Goal: Task Accomplishment & Management: Manage account settings

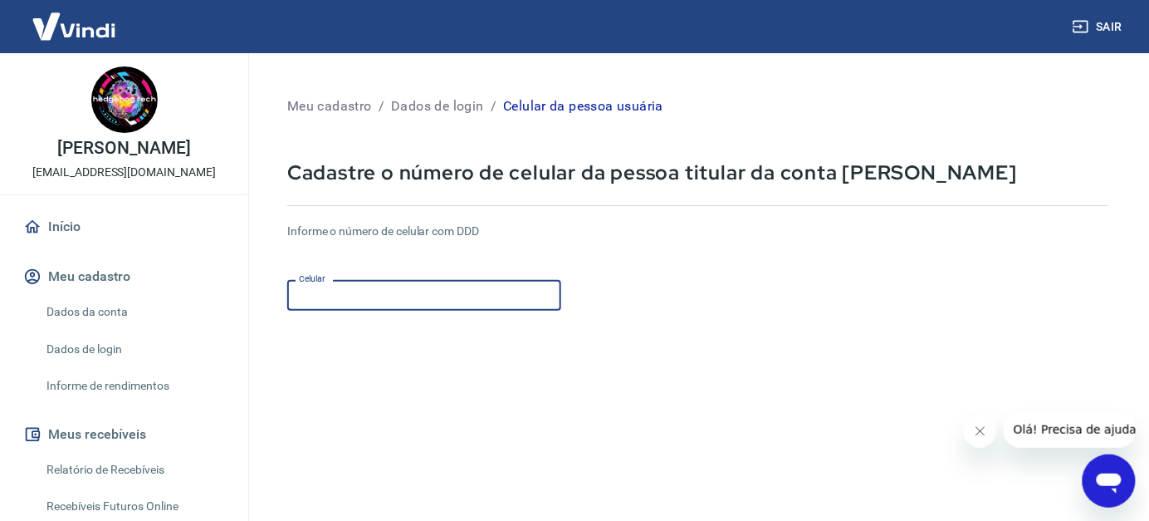
click at [394, 298] on input "Celular" at bounding box center [424, 295] width 274 height 31
type input "(45) 99917-8491"
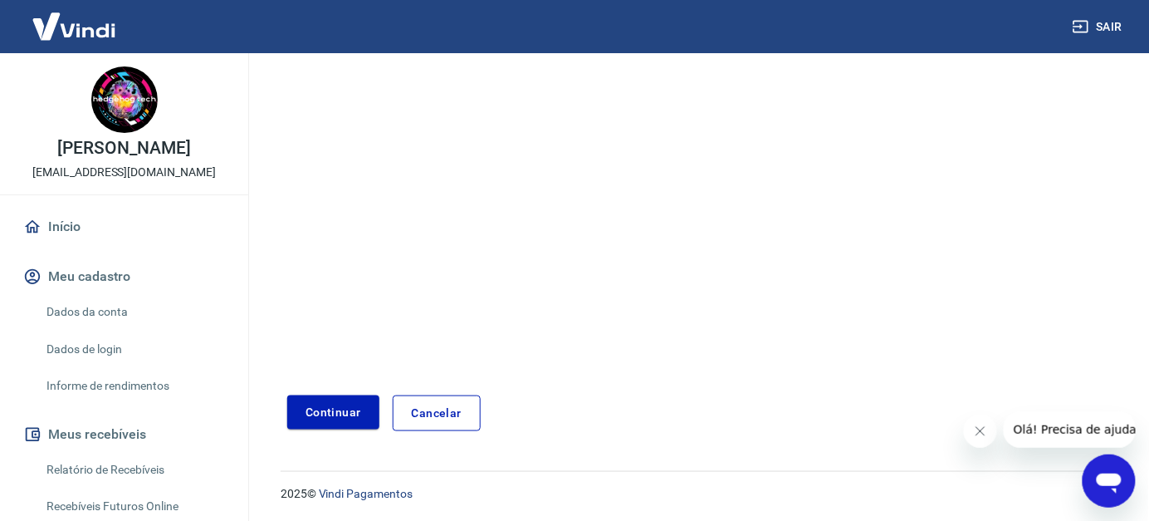
scroll to position [264, 0]
click at [331, 414] on button "Continuar" at bounding box center [333, 412] width 92 height 34
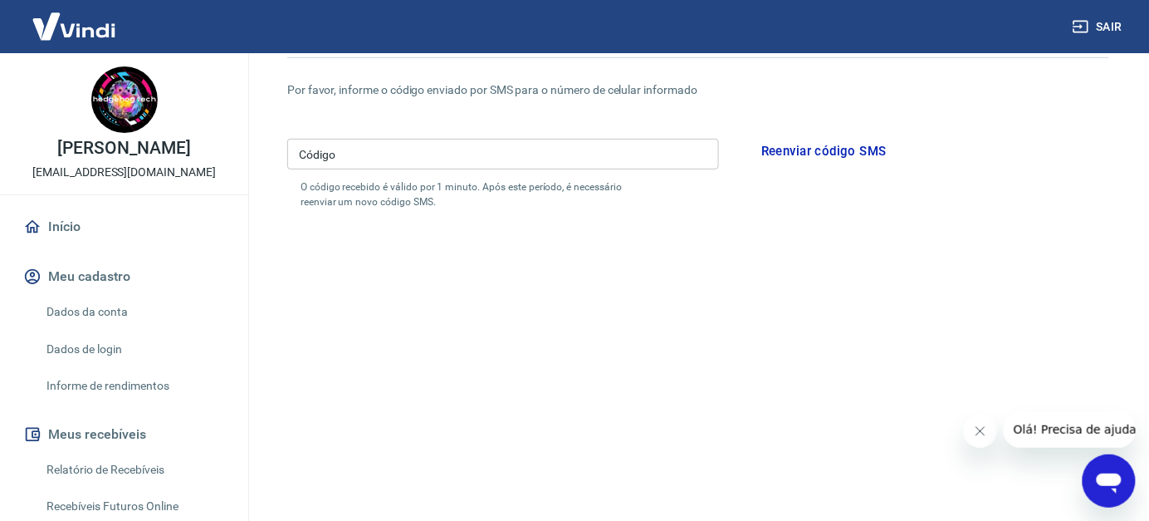
scroll to position [98, 0]
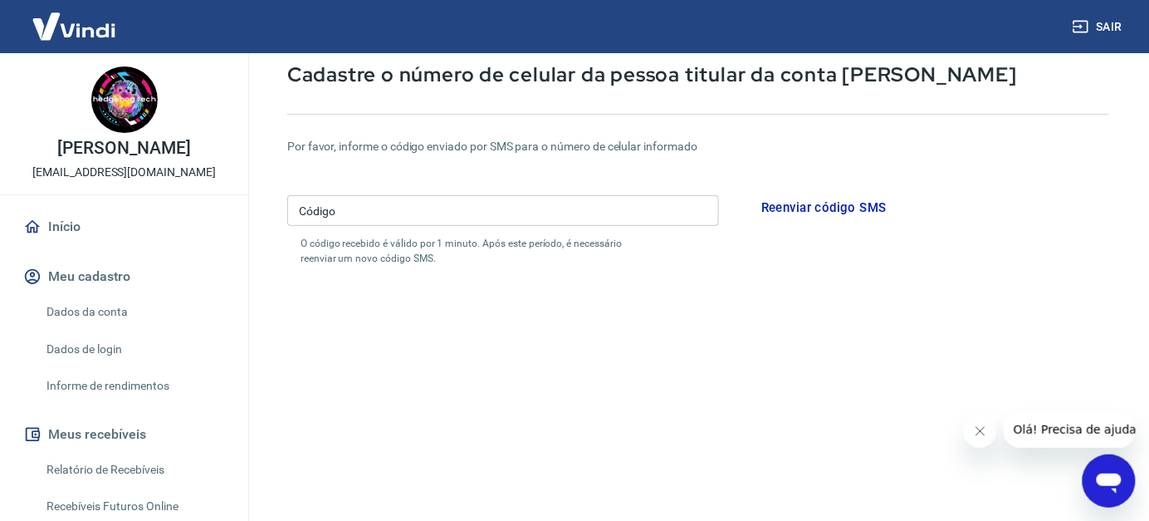
click at [377, 210] on input "Código" at bounding box center [503, 210] width 432 height 31
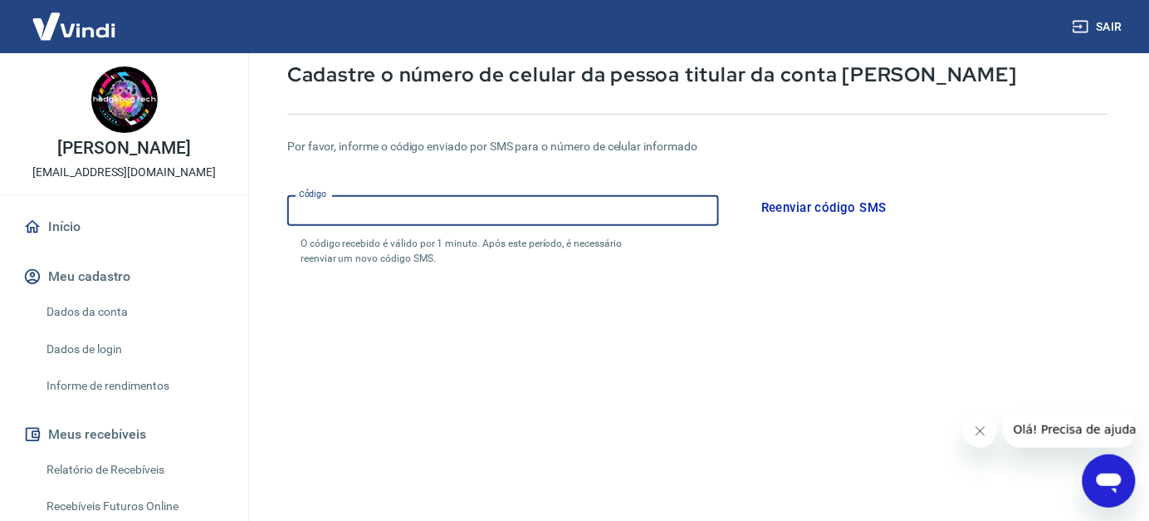
click at [363, 200] on input "Código" at bounding box center [503, 210] width 432 height 31
click at [357, 206] on input "Código" at bounding box center [503, 210] width 432 height 31
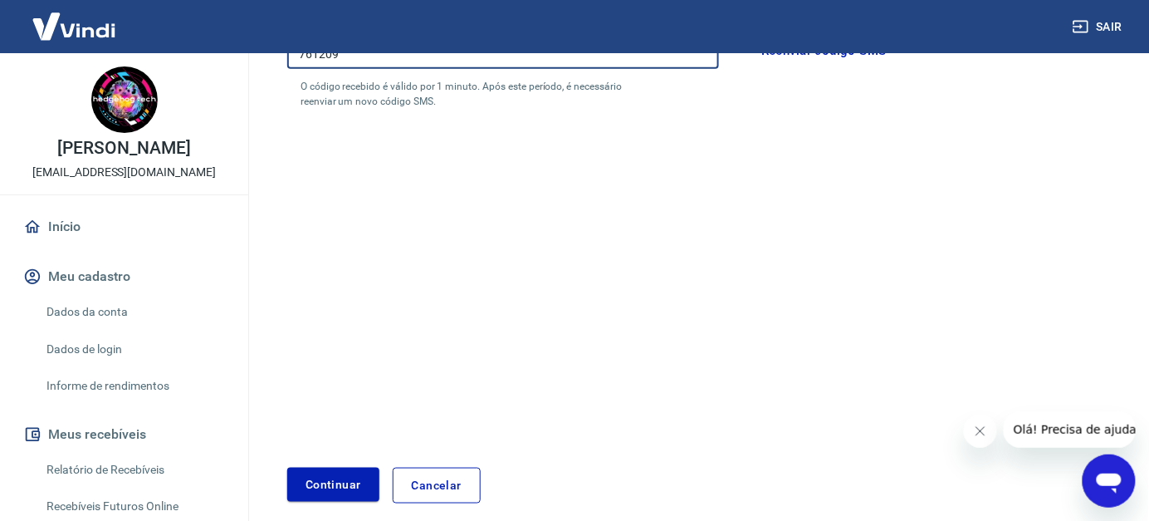
scroll to position [326, 0]
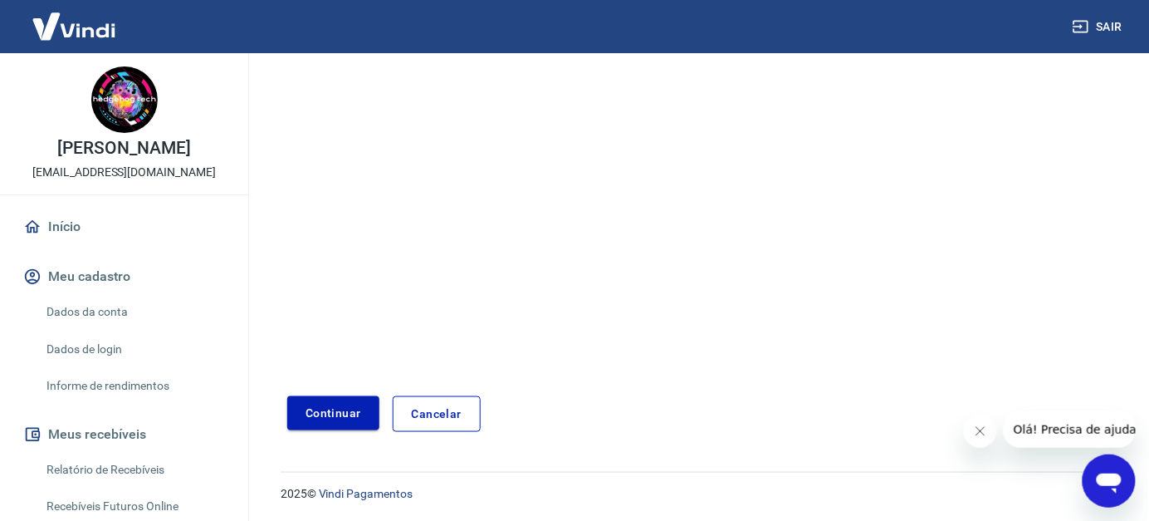
type input "761209"
click at [306, 408] on button "Continuar" at bounding box center [333, 413] width 92 height 34
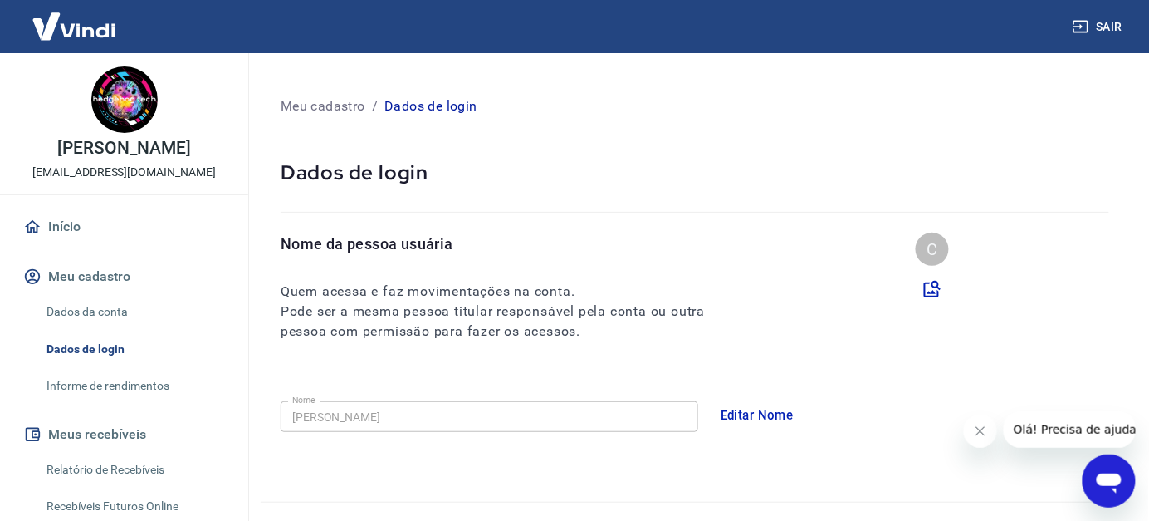
scroll to position [83, 0]
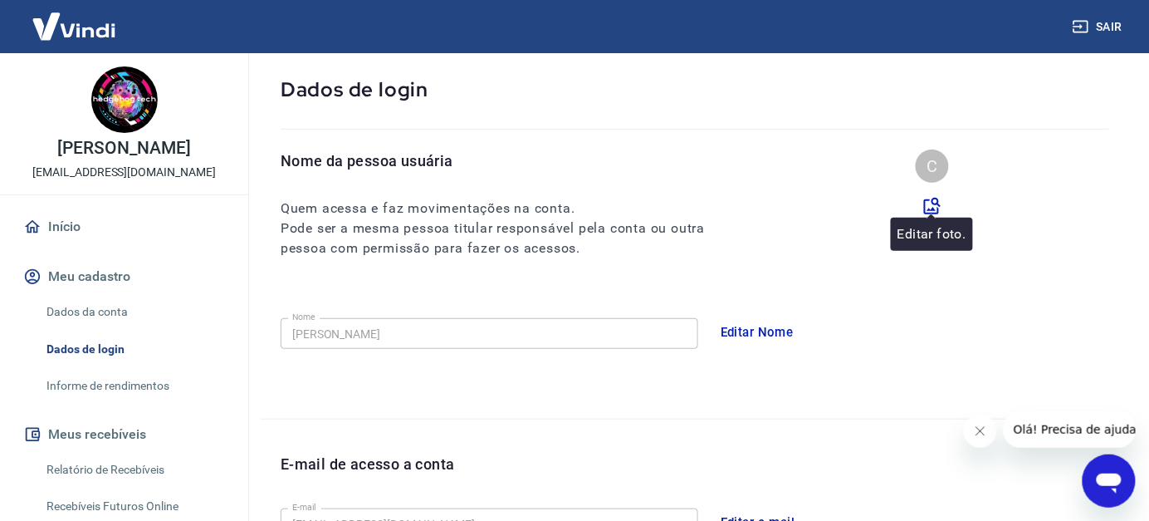
click at [934, 206] on icon at bounding box center [933, 206] width 20 height 20
click at [0, 0] on input "file" at bounding box center [0, 0] width 0 height 0
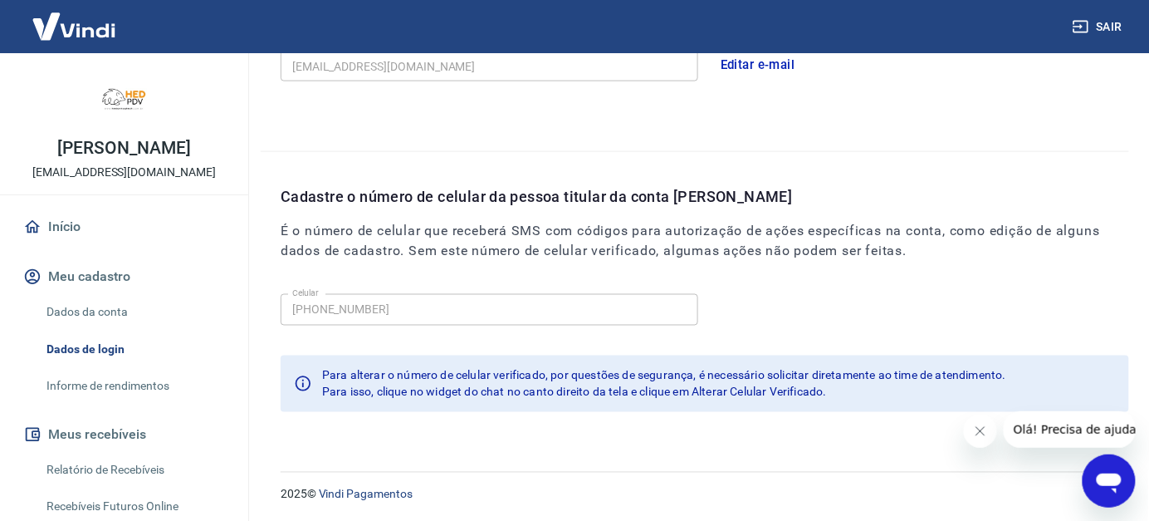
scroll to position [0, 0]
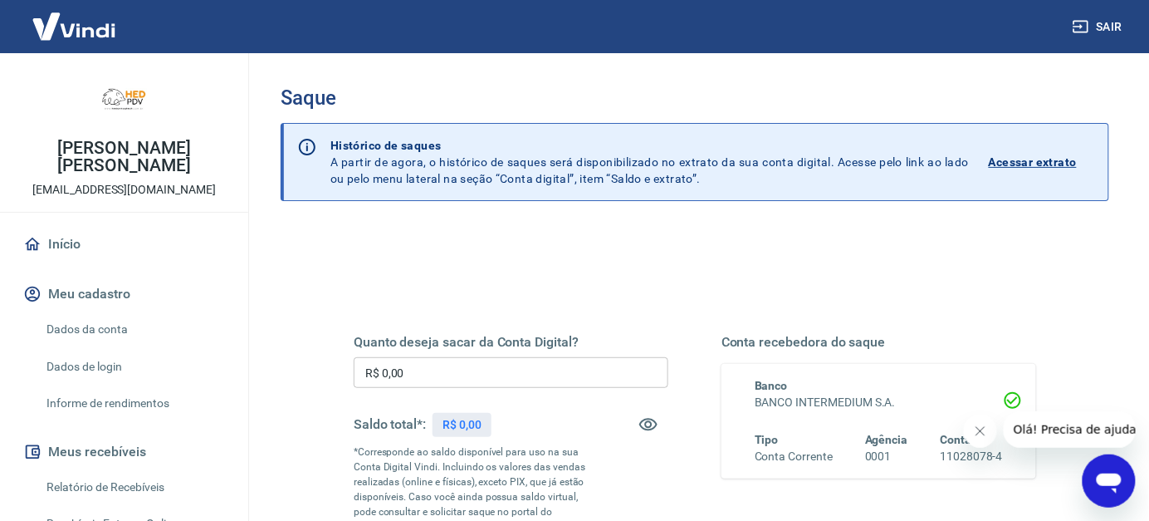
click at [1018, 164] on p "Acessar extrato" at bounding box center [1033, 162] width 88 height 17
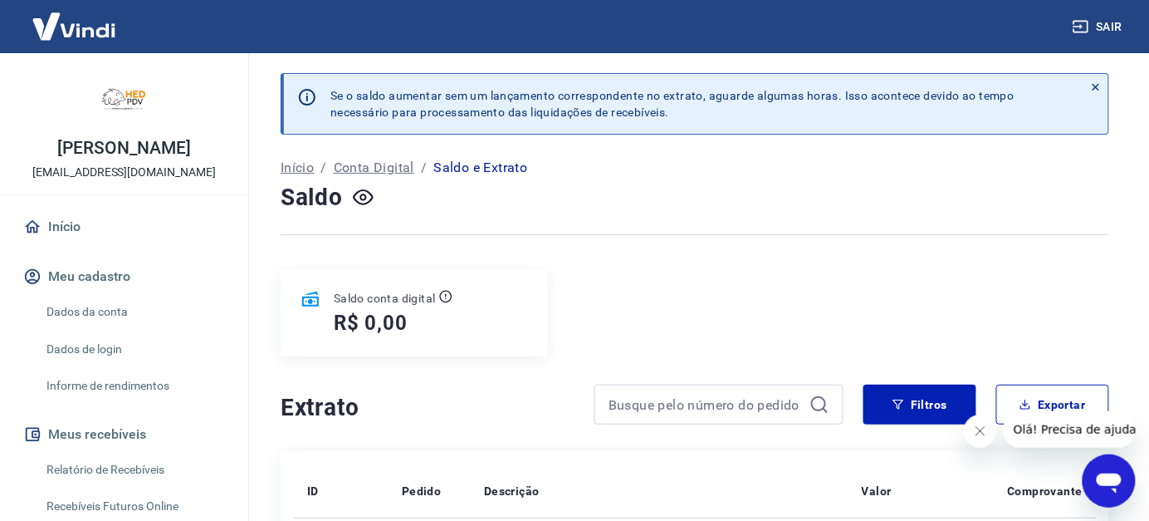
click at [354, 163] on p "Conta Digital" at bounding box center [374, 168] width 81 height 20
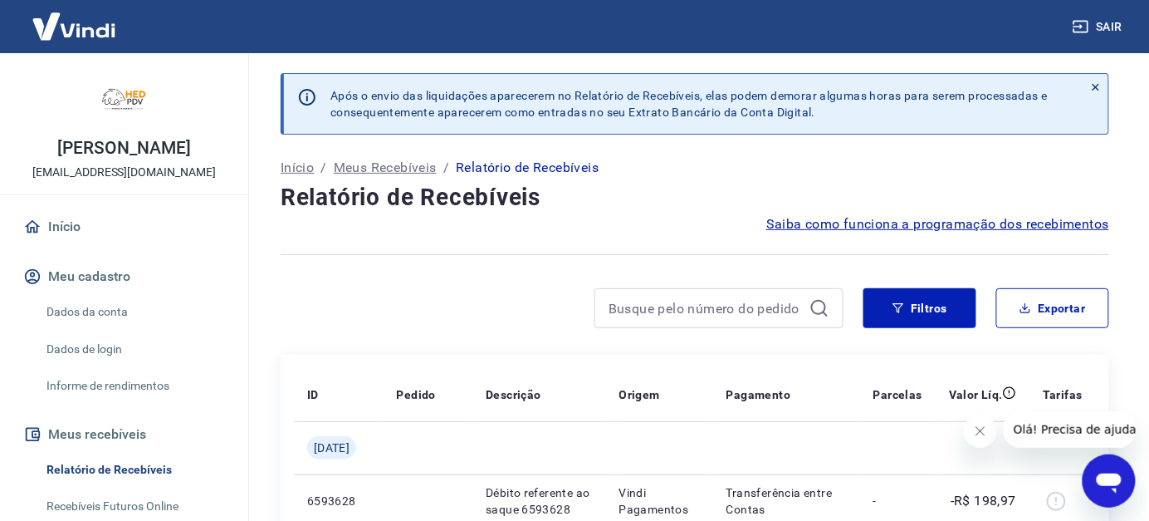
click at [394, 164] on p "Meus Recebíveis" at bounding box center [385, 168] width 103 height 20
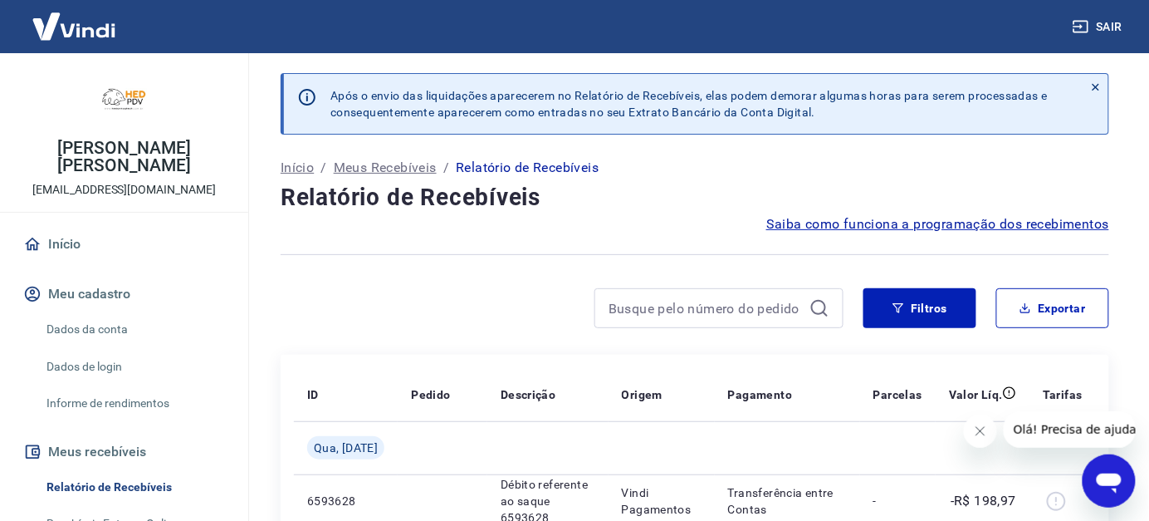
click at [290, 165] on p "Início" at bounding box center [297, 168] width 33 height 20
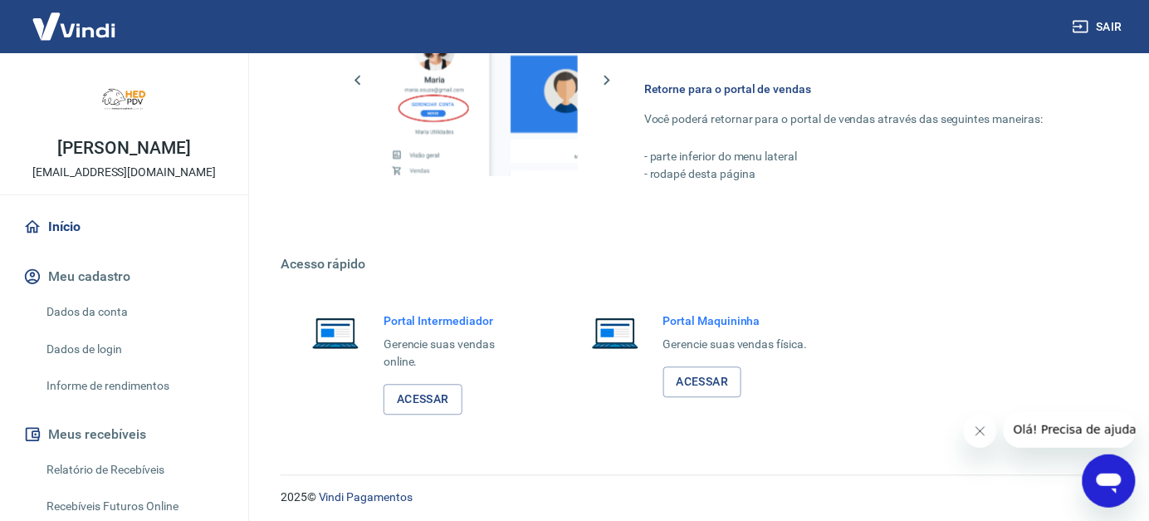
scroll to position [821, 0]
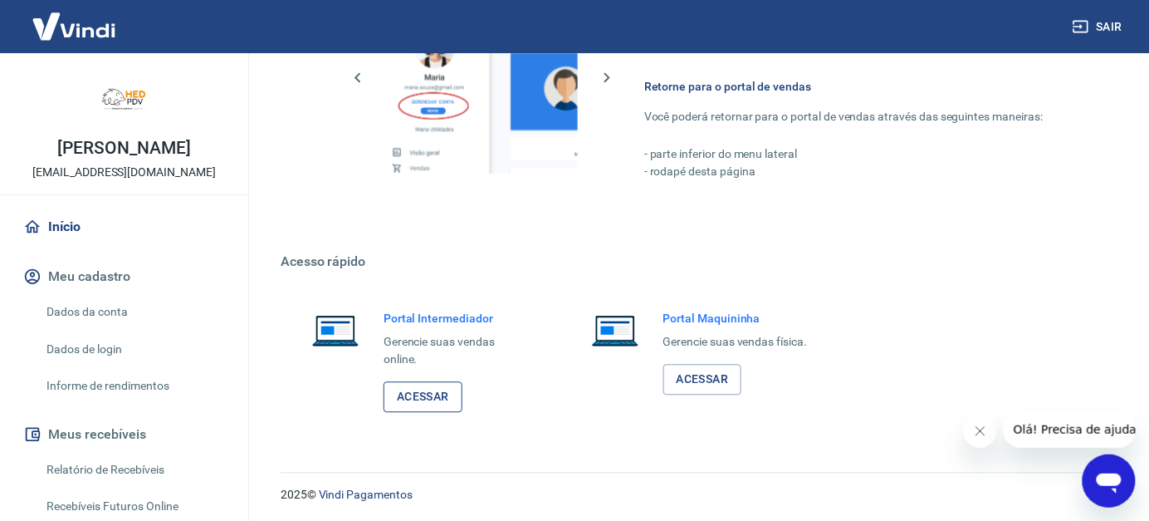
click at [416, 396] on link "Acessar" at bounding box center [423, 397] width 79 height 31
click at [433, 392] on link "Acessar" at bounding box center [423, 397] width 79 height 31
